Goal: Navigation & Orientation: Find specific page/section

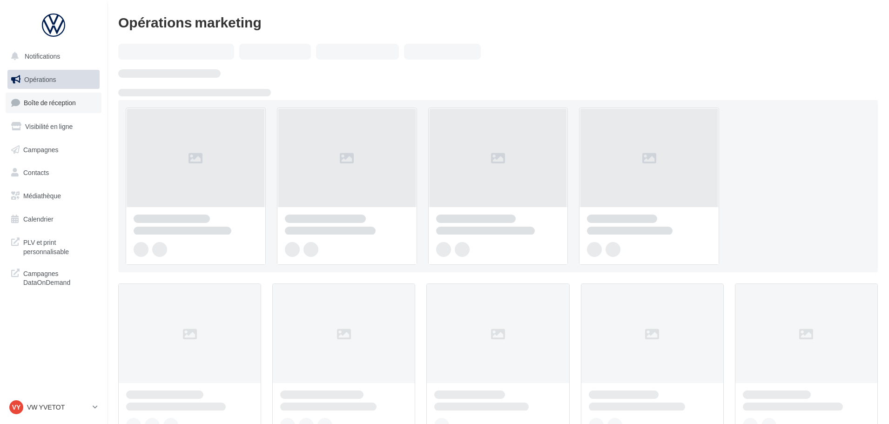
click at [69, 101] on span "Boîte de réception" at bounding box center [50, 103] width 52 height 8
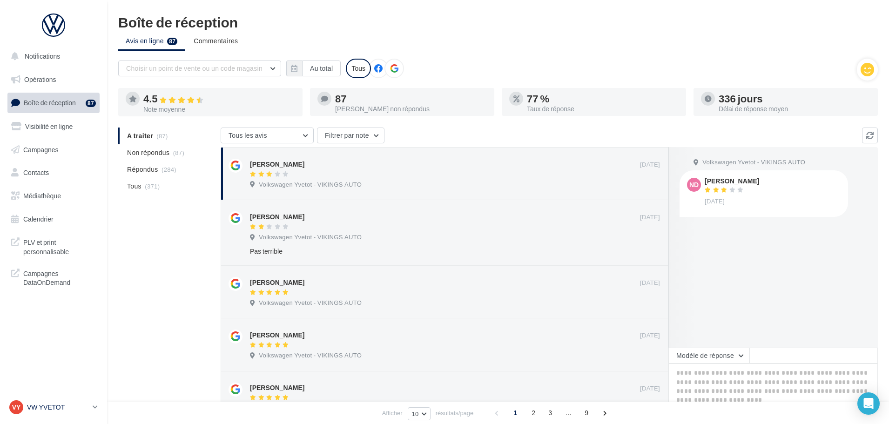
click at [39, 408] on p "VW YVETOT" at bounding box center [58, 407] width 62 height 9
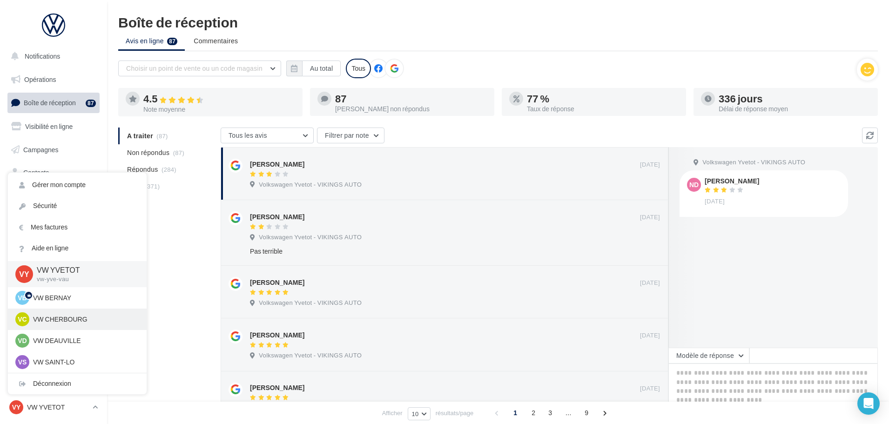
click at [60, 323] on p "VW CHERBOURG" at bounding box center [84, 319] width 102 height 9
